Goal: Check status

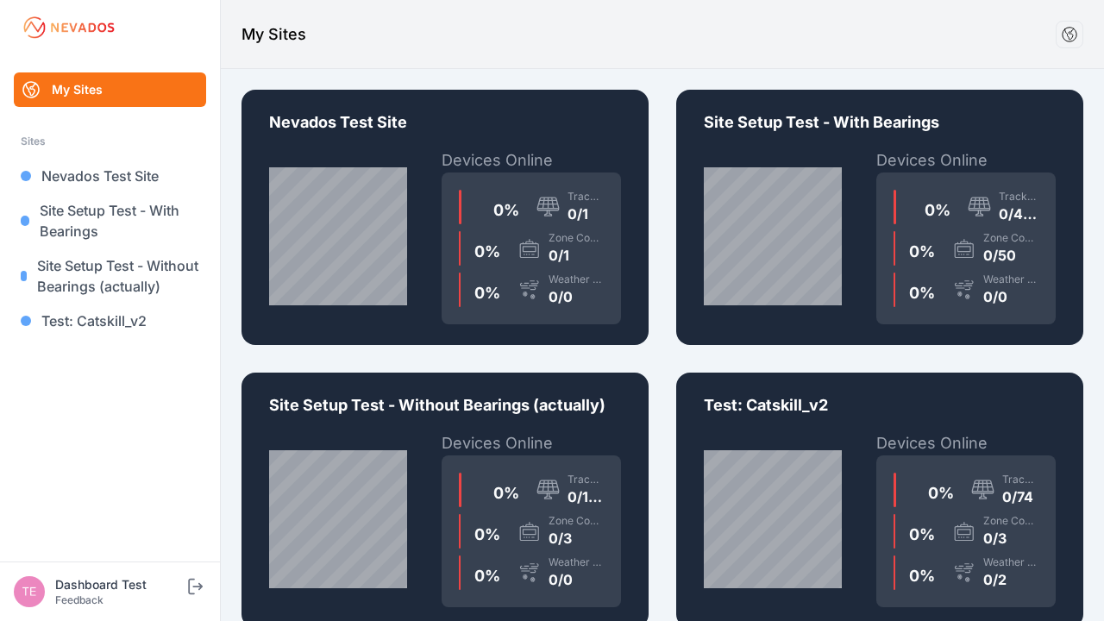
click at [445, 217] on div "0 % Trackers 0/1 0 % Zone Controllers 0/1 0 % Weather Sensors 0/0" at bounding box center [530, 248] width 179 height 152
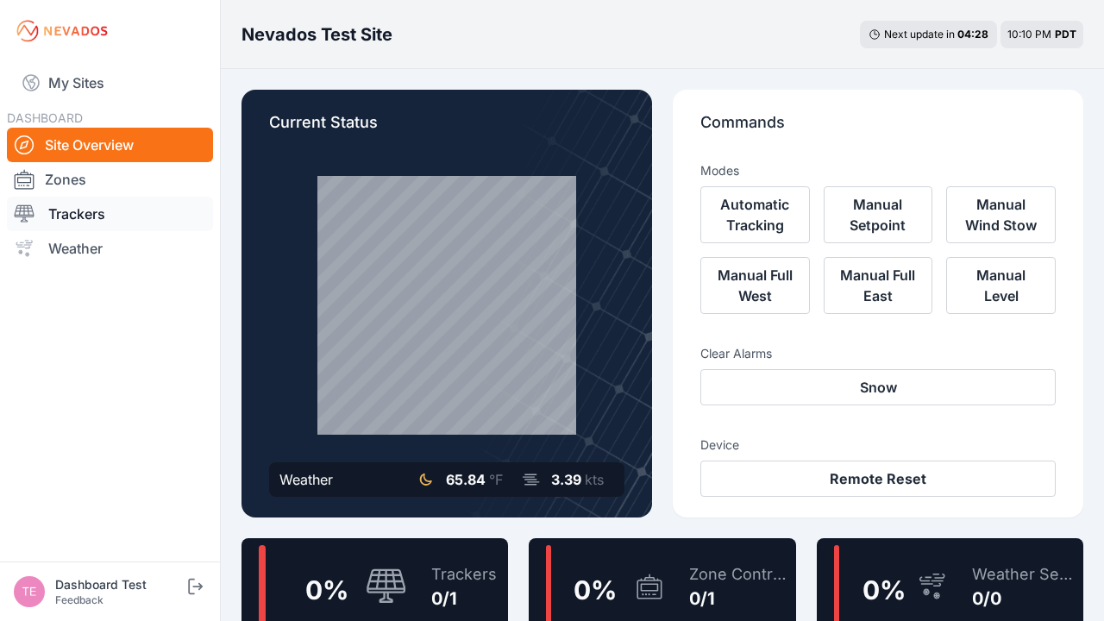
click at [110, 214] on link "Trackers" at bounding box center [110, 214] width 206 height 34
